Goal: Task Accomplishment & Management: Manage account settings

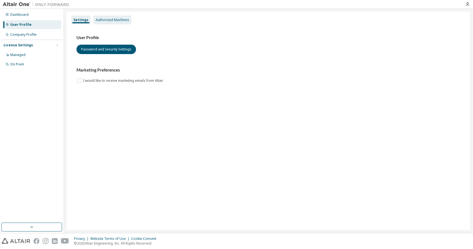
click at [108, 22] on div "Authorized Machines" at bounding box center [113, 20] width 34 height 4
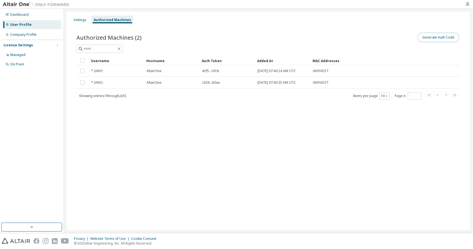
click at [446, 38] on button "Generate Auth Code" at bounding box center [438, 37] width 42 height 9
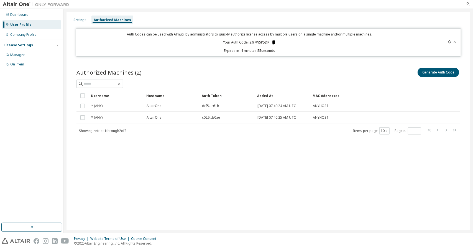
click at [275, 42] on icon at bounding box center [273, 42] width 3 height 4
